Goal: Task Accomplishment & Management: Use online tool/utility

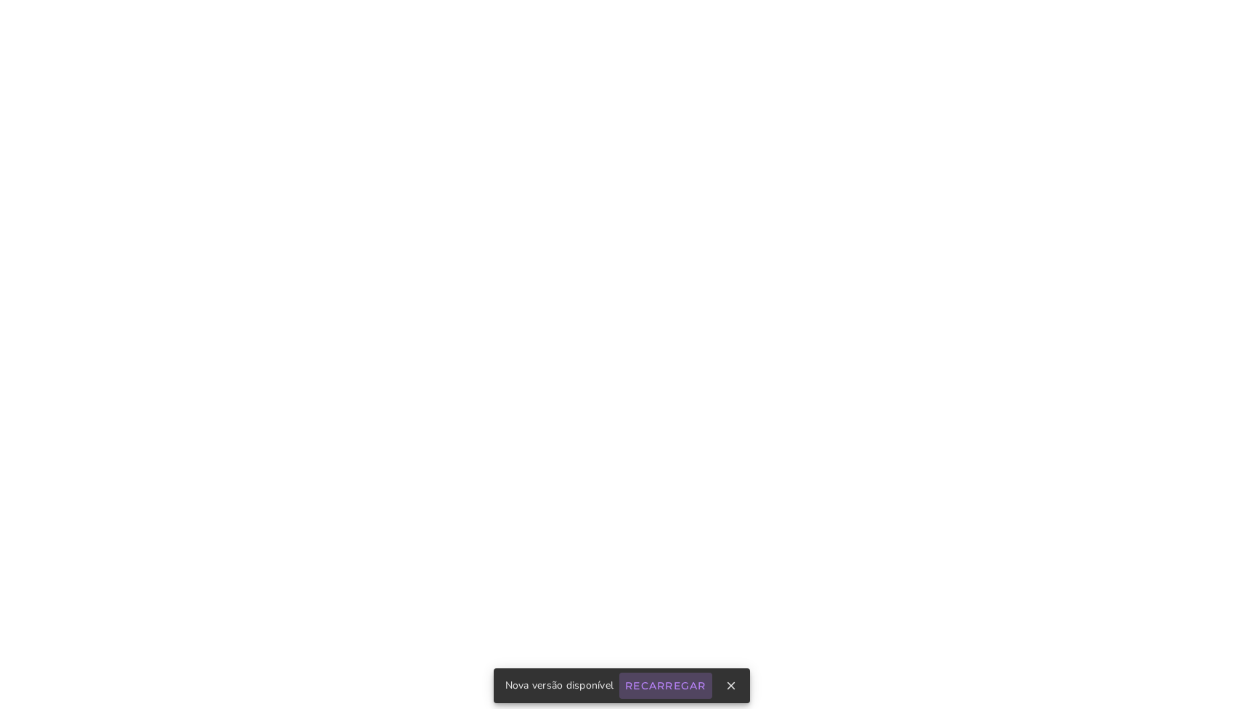
click at [0, 0] on slot "Recarregar" at bounding box center [0, 0] width 0 height 0
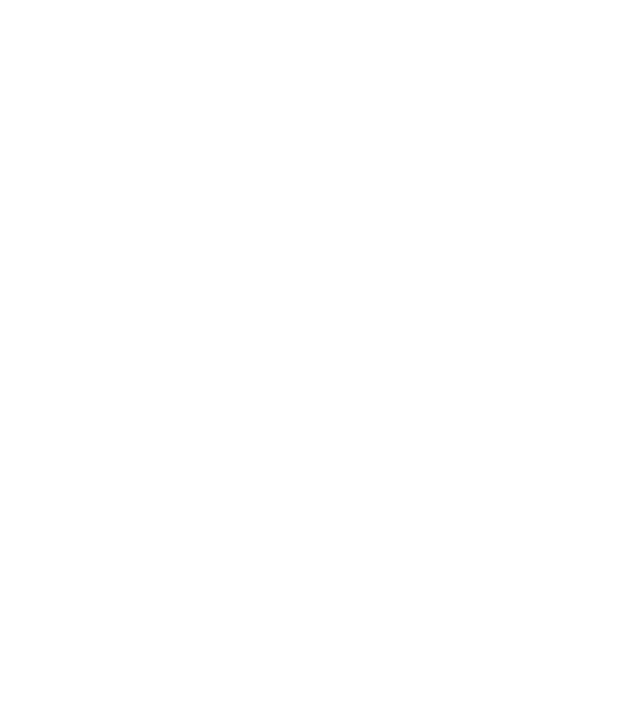
click at [492, 202] on commerce-offers-show-page at bounding box center [315, 354] width 630 height 709
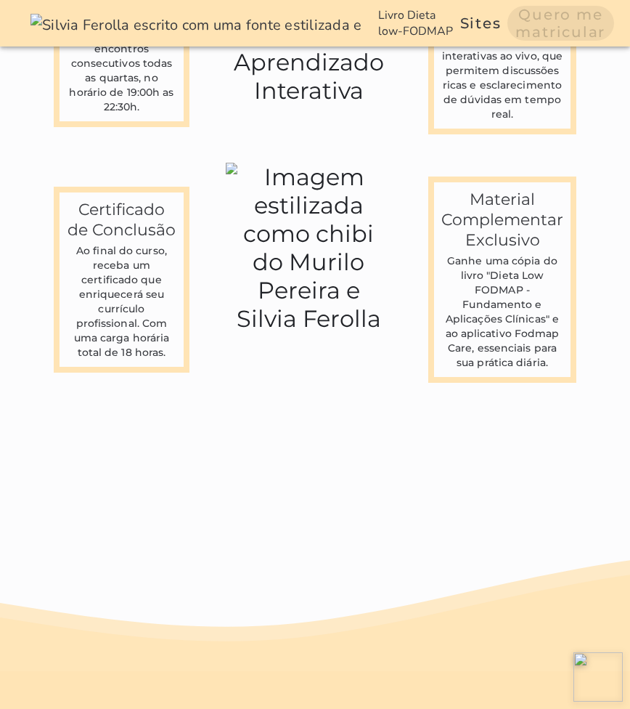
scroll to position [3391, 0]
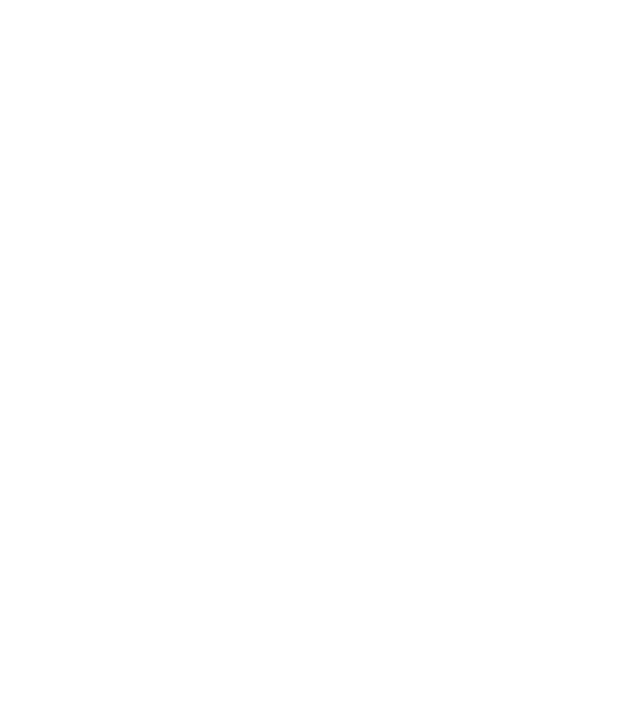
click at [0, 0] on silmele-applet at bounding box center [0, 0] width 0 height 0
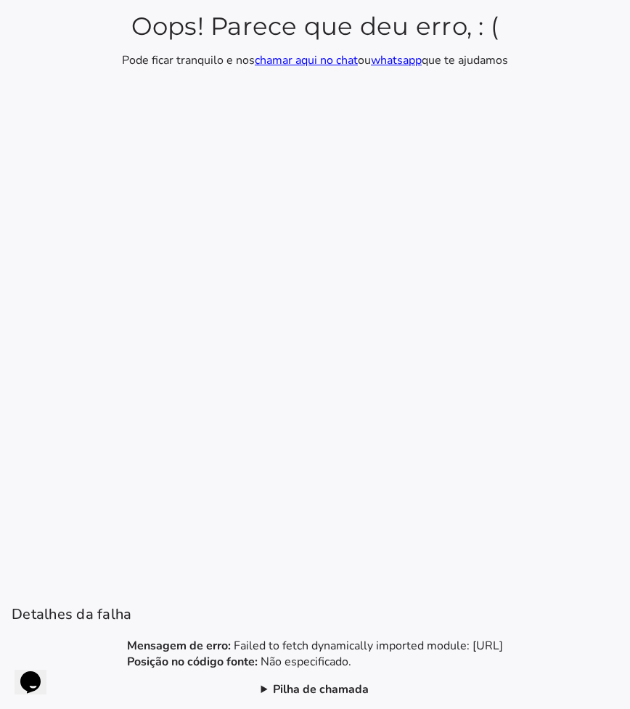
click at [464, 483] on section "Oops! Parece que deu erro, : ( Pode ficar tranquilo e nos chamar aqui no chat o…" at bounding box center [315, 354] width 630 height 709
click at [299, 649] on p "Mensagem de erro: Failed to fetch dynamically imported module: [URL] Posição no…" at bounding box center [315, 653] width 376 height 32
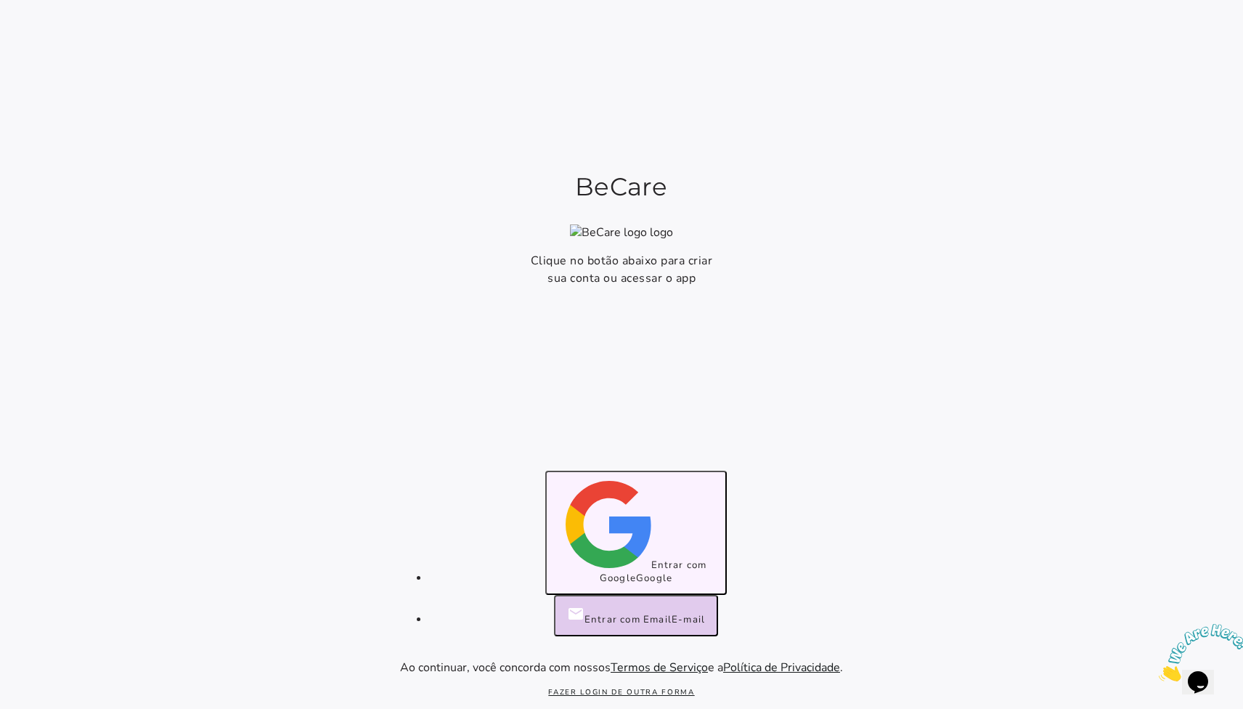
click at [592, 557] on button "Entrar com Google Google" at bounding box center [636, 532] width 182 height 124
